Goal: Task Accomplishment & Management: Use online tool/utility

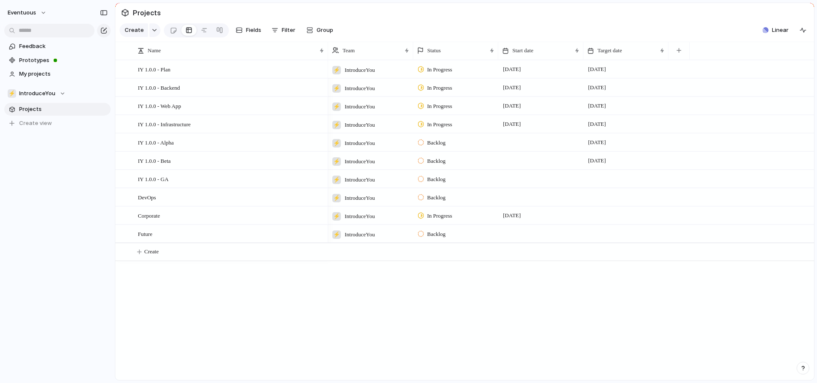
click at [446, 74] on span "In Progress" at bounding box center [439, 70] width 25 height 9
click at [463, 12] on div "Backlog Planned In Progress Completed Canceled" at bounding box center [408, 191] width 817 height 383
click at [249, 33] on span "Fields" at bounding box center [253, 30] width 15 height 9
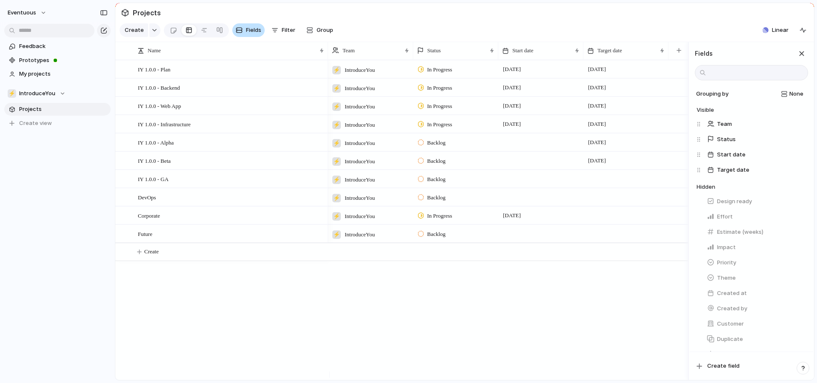
click at [249, 33] on span "Fields" at bounding box center [253, 30] width 15 height 9
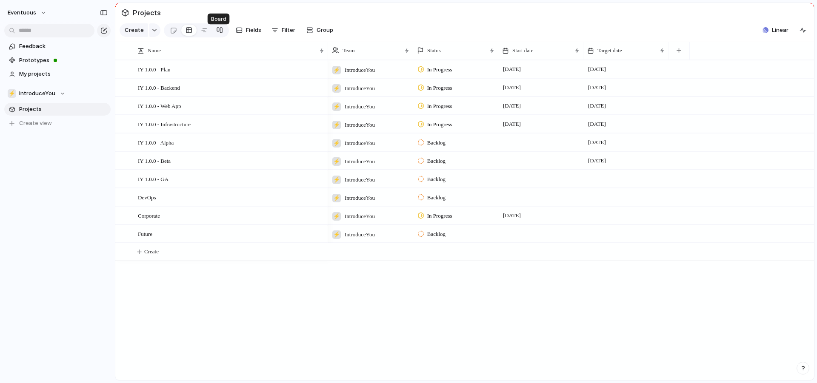
click at [216, 35] on div at bounding box center [219, 30] width 7 height 14
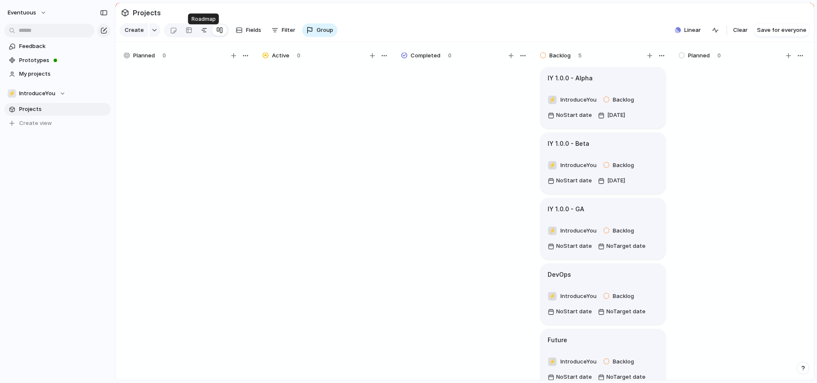
click at [204, 36] on div at bounding box center [204, 30] width 7 height 14
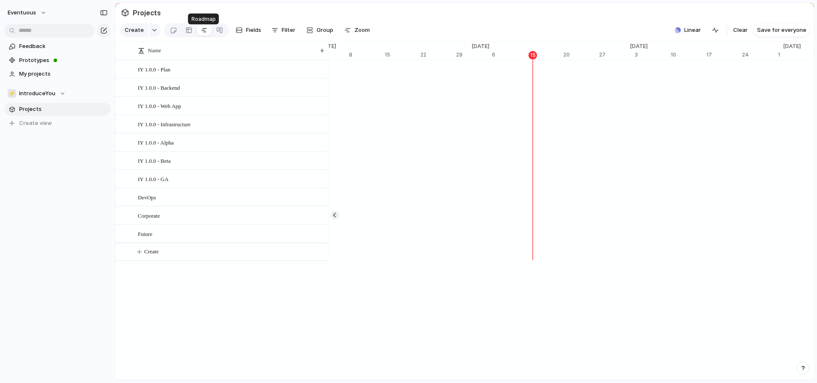
scroll to position [0, 5459]
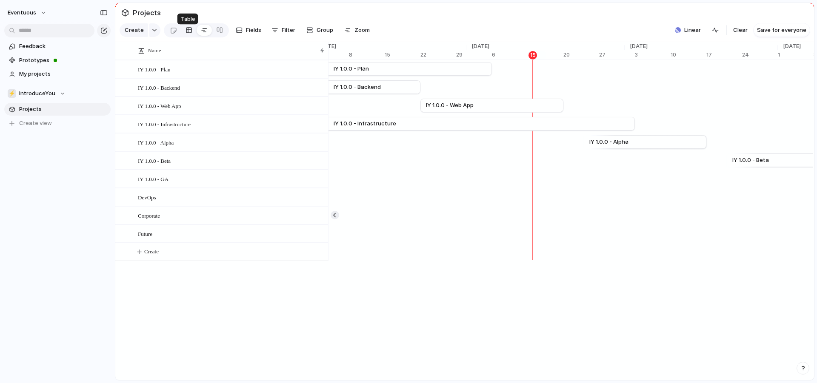
click at [190, 36] on div at bounding box center [189, 30] width 7 height 14
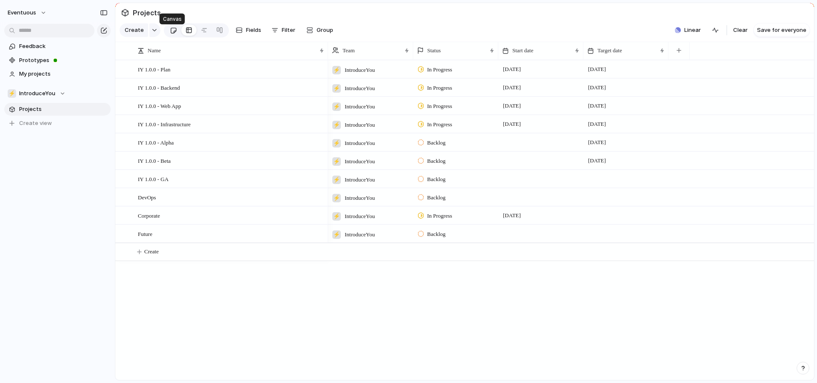
click at [171, 34] on div at bounding box center [173, 30] width 7 height 14
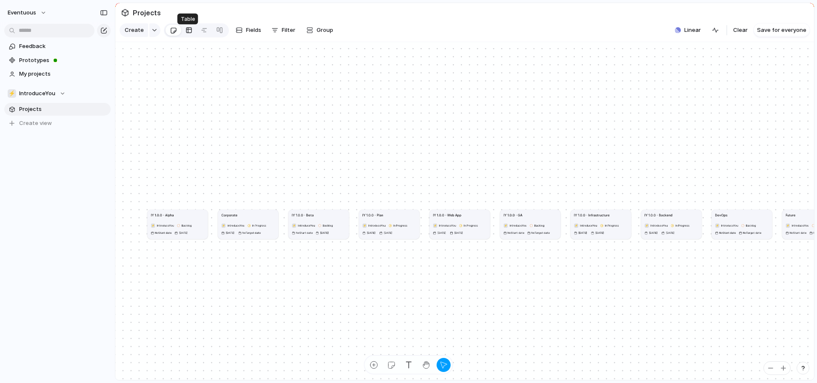
click at [186, 34] on div at bounding box center [189, 30] width 7 height 14
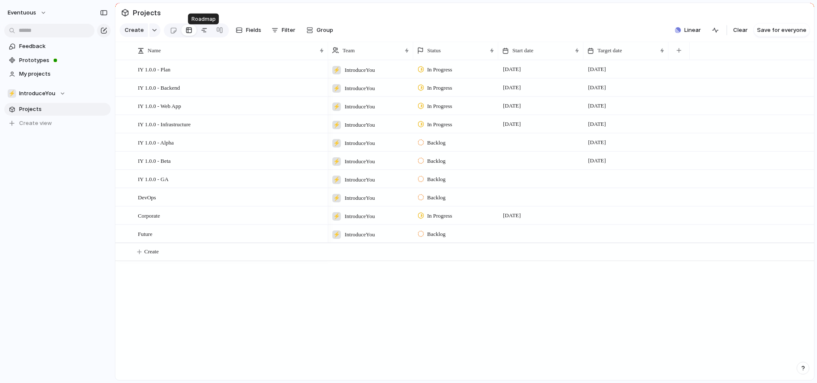
click at [202, 35] on div at bounding box center [204, 30] width 7 height 14
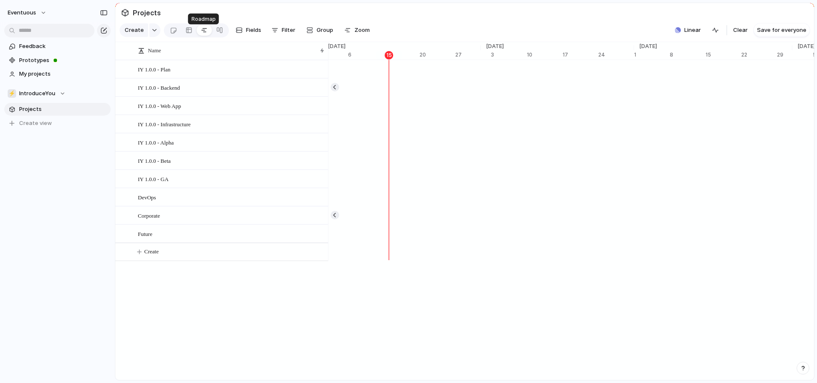
scroll to position [0, 5603]
click at [221, 35] on div at bounding box center [219, 30] width 7 height 14
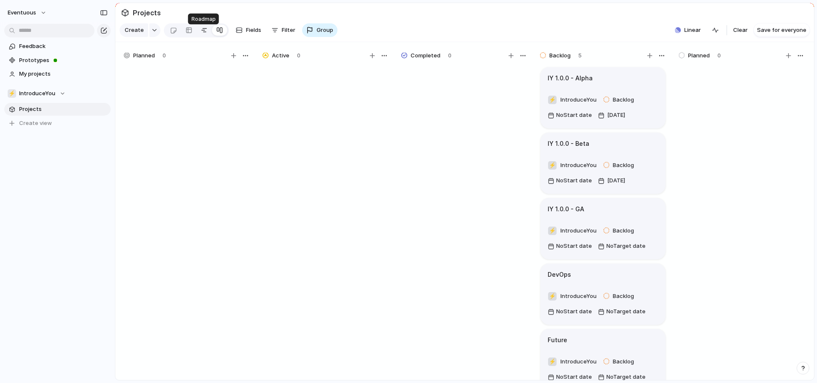
click at [204, 30] on div at bounding box center [204, 30] width 7 height 14
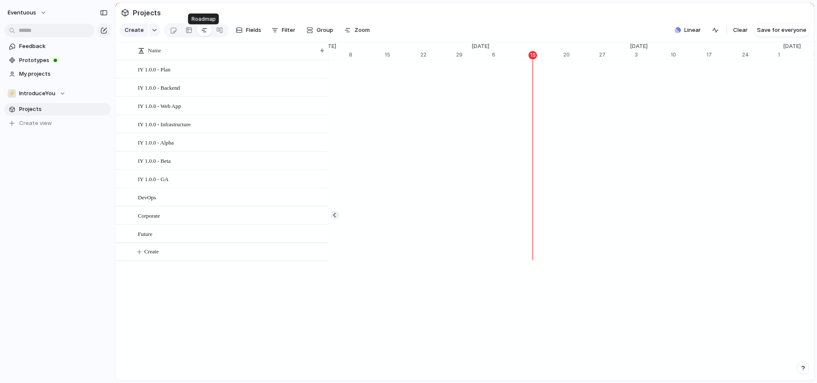
scroll to position [0, 5459]
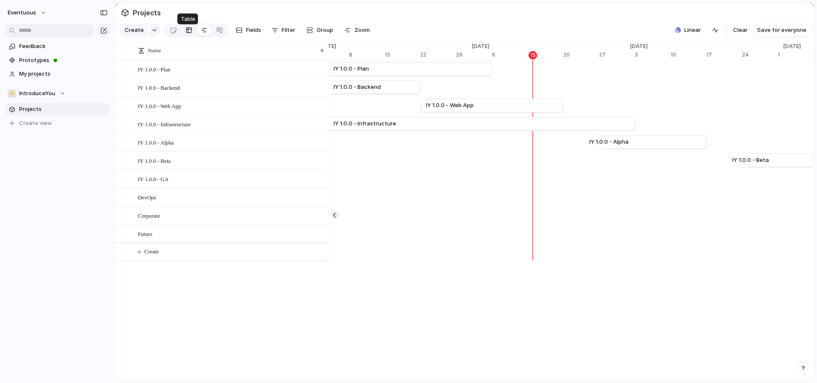
click at [190, 35] on div at bounding box center [189, 30] width 7 height 14
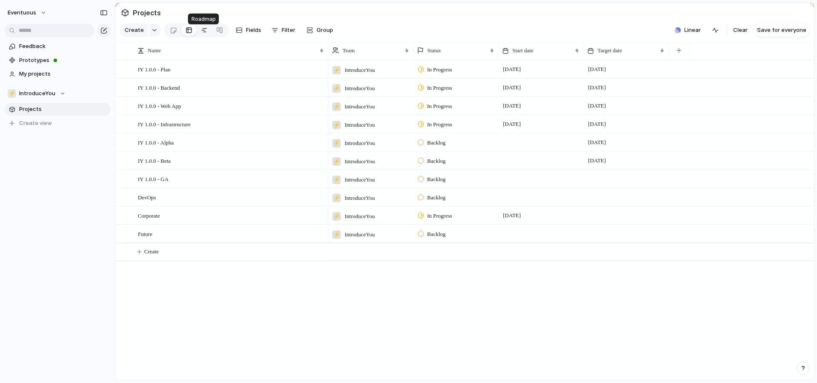
click at [204, 35] on div at bounding box center [204, 30] width 7 height 14
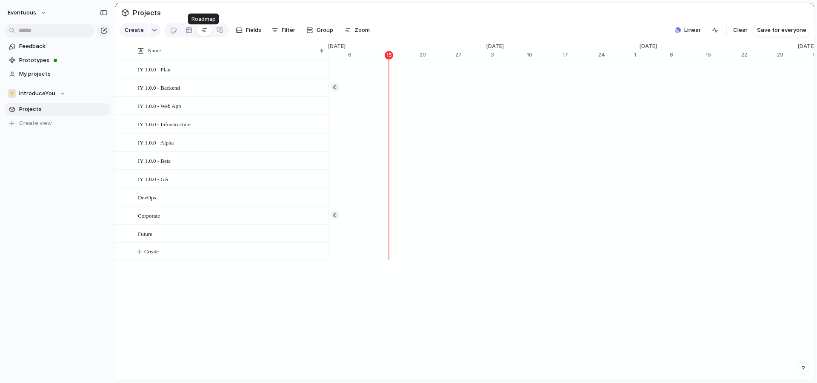
scroll to position [0, 5603]
click at [715, 34] on div "button" at bounding box center [715, 30] width 7 height 7
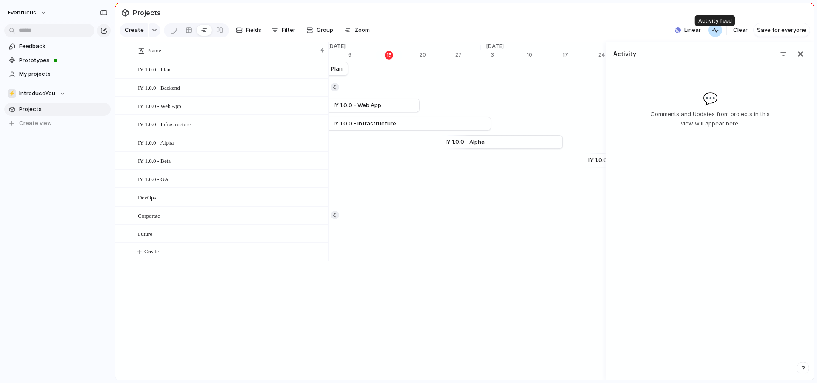
click at [715, 34] on div "button" at bounding box center [715, 30] width 7 height 7
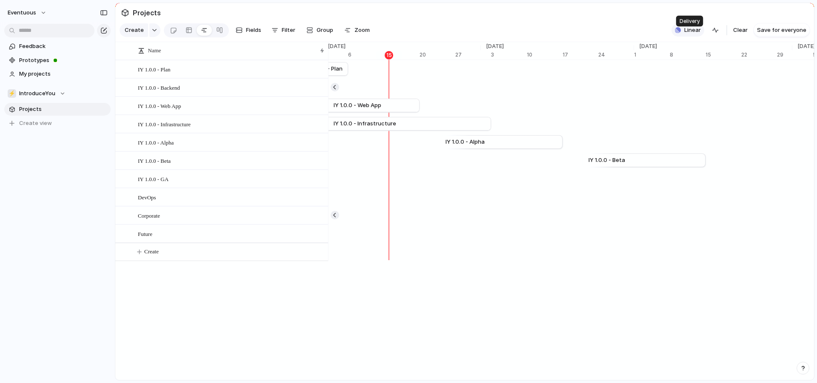
click at [694, 34] on span "Linear" at bounding box center [692, 30] width 17 height 9
click at [618, 16] on div "Projects 0 Add all ✅️ In sync with Linear Show Linear field in view" at bounding box center [408, 191] width 817 height 383
click at [689, 34] on span "Linear" at bounding box center [692, 30] width 17 height 9
click at [692, 140] on span at bounding box center [692, 139] width 13 height 7
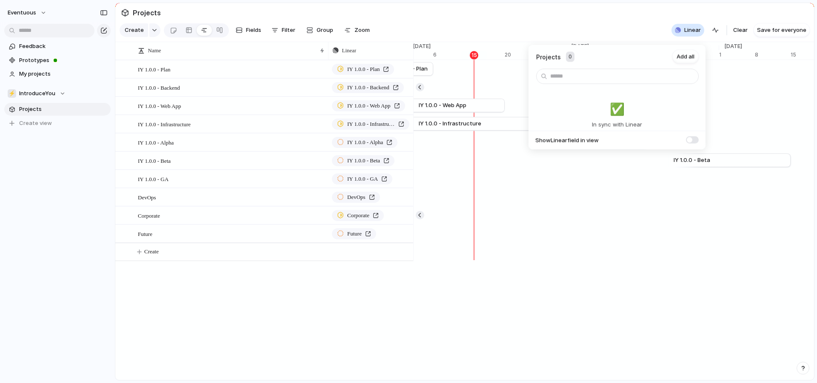
click at [692, 140] on span at bounding box center [692, 139] width 13 height 7
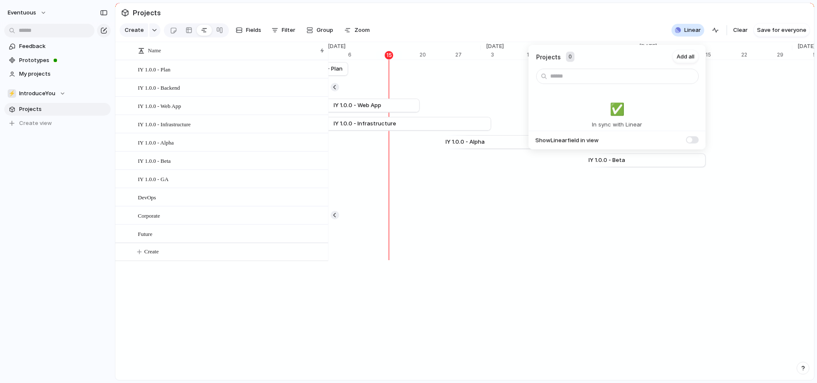
click at [683, 31] on div "Projects 0 Add all ✅️ In sync with Linear Show Linear field in view" at bounding box center [408, 191] width 817 height 383
click at [782, 34] on span "Save for everyone" at bounding box center [781, 30] width 49 height 9
